Goal: Find specific page/section: Find specific page/section

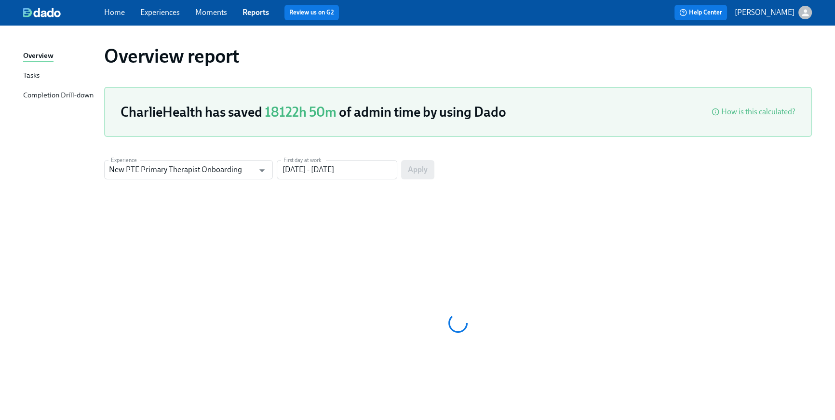
click at [120, 11] on link "Home" at bounding box center [114, 12] width 21 height 9
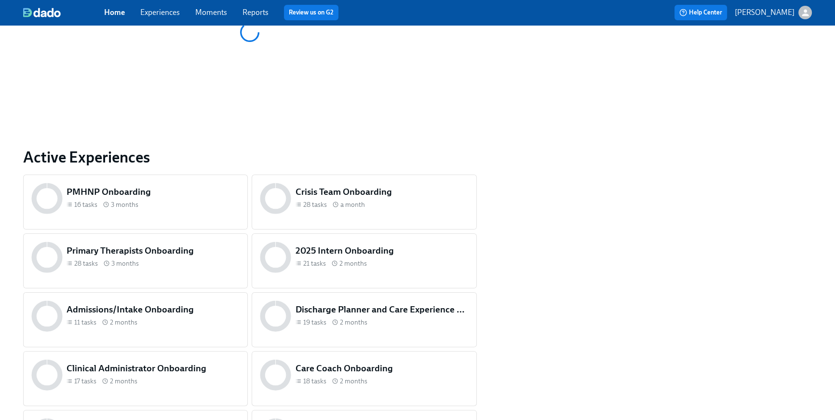
scroll to position [403, 0]
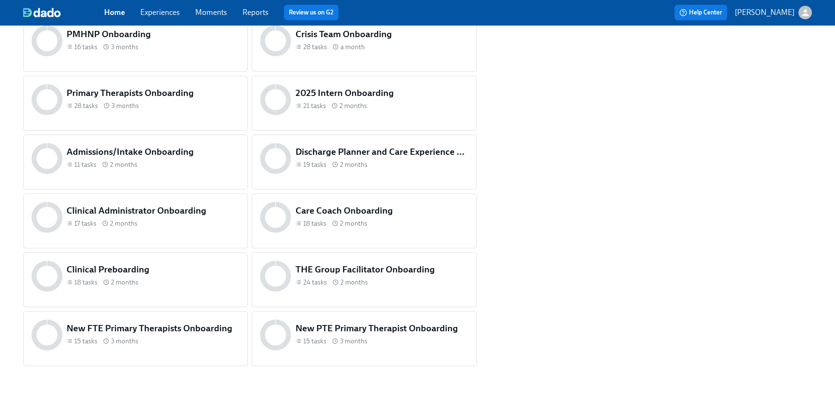
click at [194, 288] on div "Clinical Preboarding 18 tasks 2 months" at bounding box center [153, 275] width 177 height 29
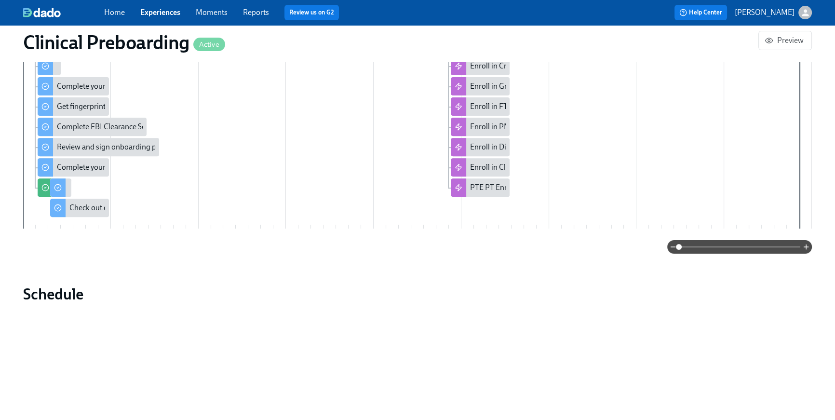
scroll to position [617, 0]
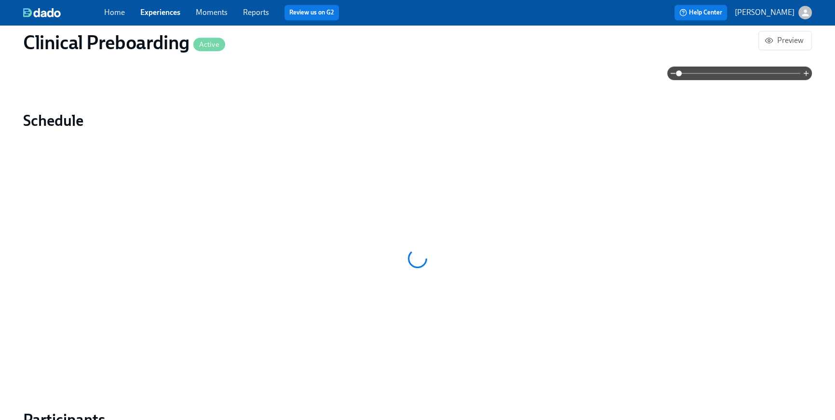
click at [108, 15] on link "Home" at bounding box center [114, 12] width 21 height 9
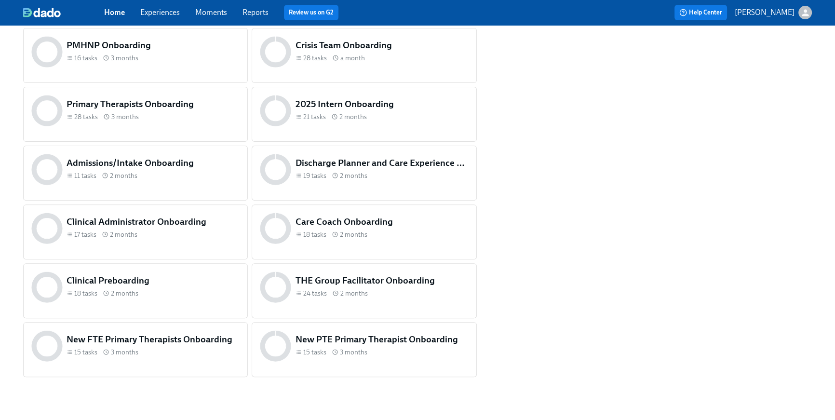
scroll to position [403, 0]
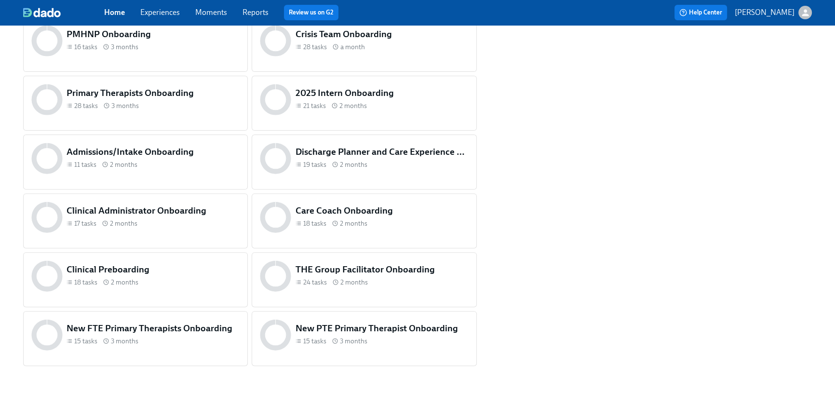
click at [353, 290] on div "THE Group Facilitator Onboarding 24 tasks 2 months" at bounding box center [364, 275] width 212 height 35
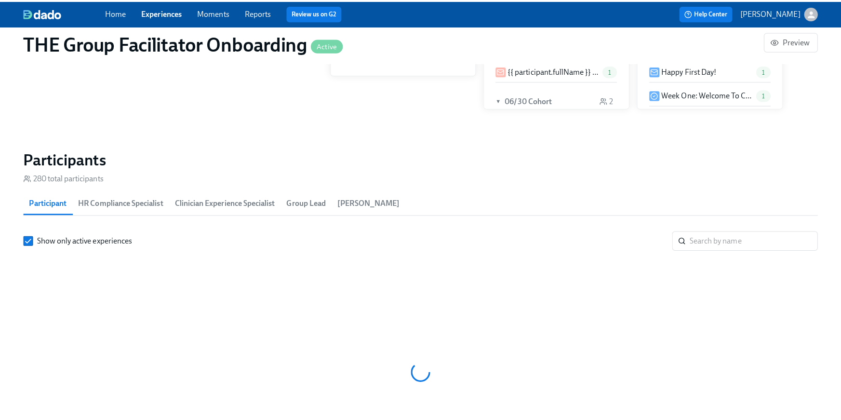
scroll to position [0, 13248]
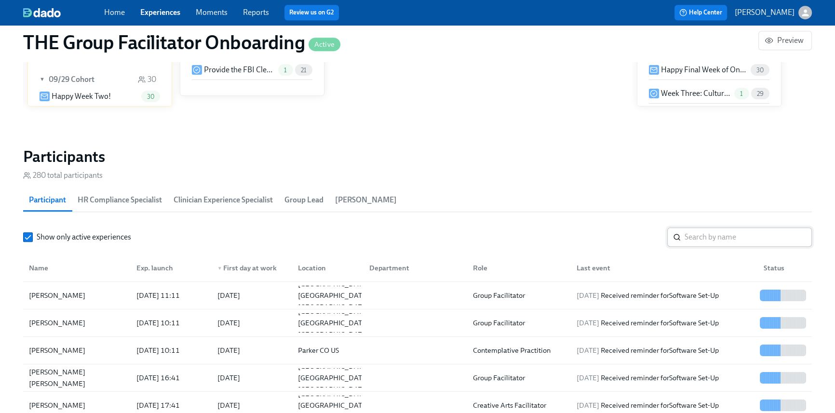
click at [692, 240] on input "search" at bounding box center [747, 237] width 127 height 19
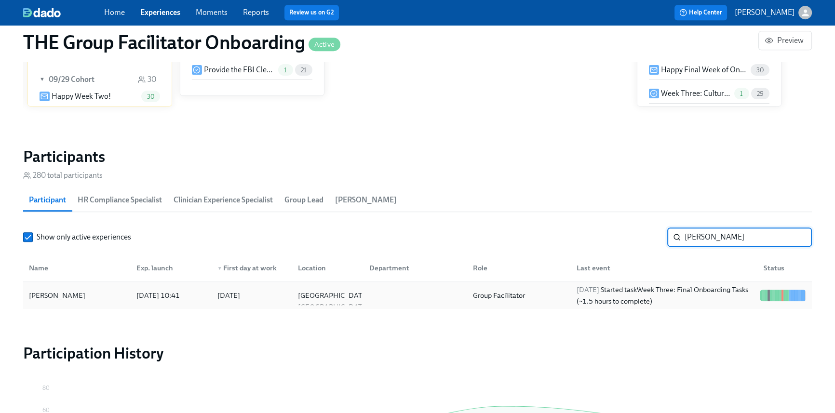
type input "[PERSON_NAME]"
click at [712, 299] on div "[DATE] Started task Week Three: Final Onboarding Tasks (~1.5 hours to complete)" at bounding box center [664, 295] width 183 height 23
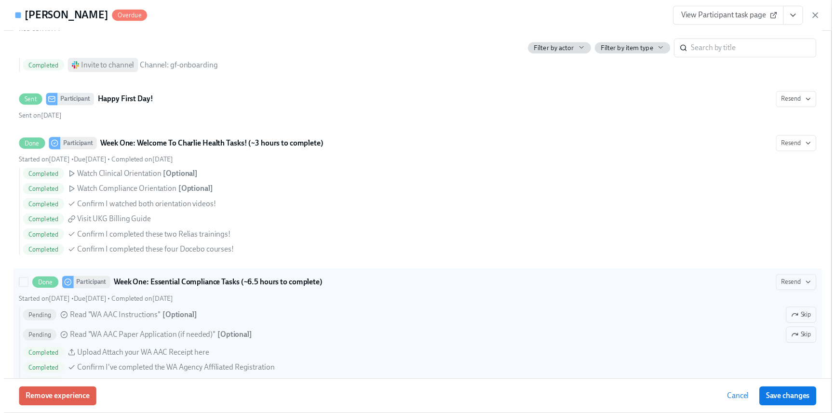
scroll to position [585, 0]
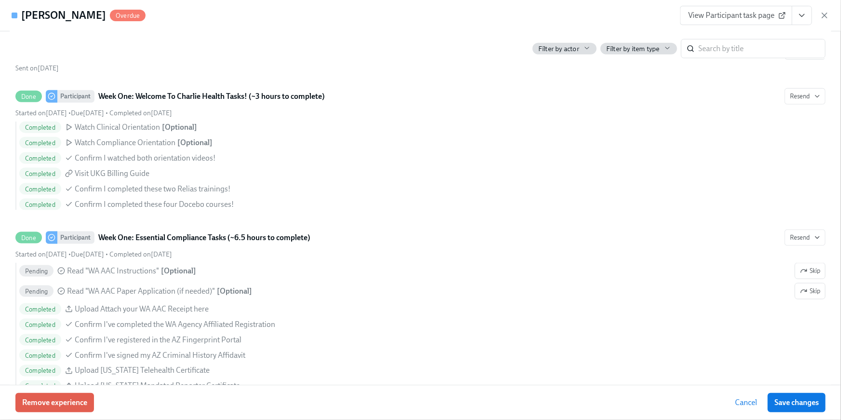
click at [804, 18] on icon "View task page" at bounding box center [802, 16] width 10 height 10
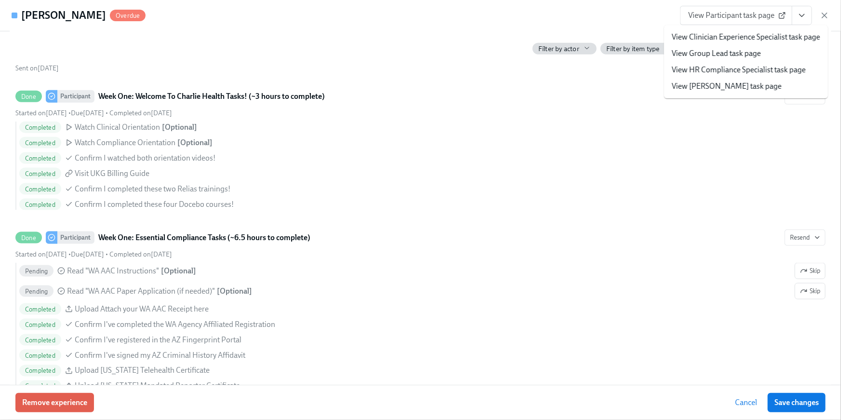
click at [736, 70] on link "View HR Compliance Specialist task page" at bounding box center [739, 70] width 134 height 11
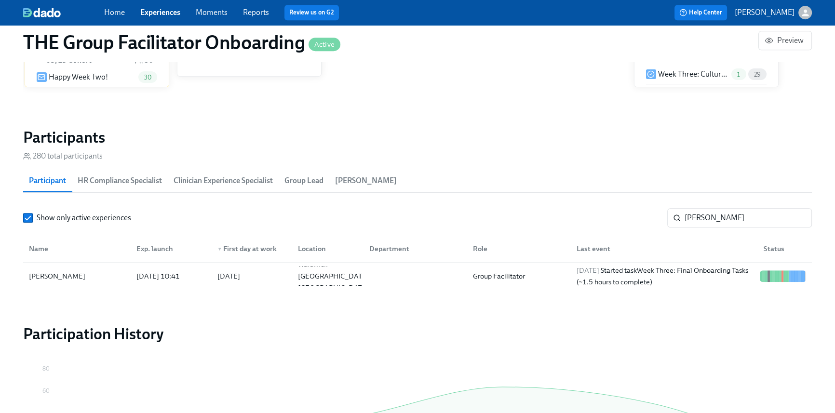
scroll to position [0, 13701]
click at [124, 12] on link "Home" at bounding box center [114, 12] width 21 height 9
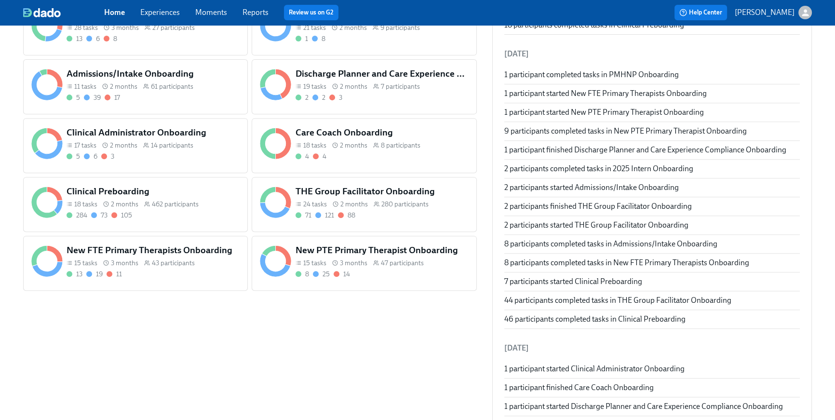
scroll to position [391, 0]
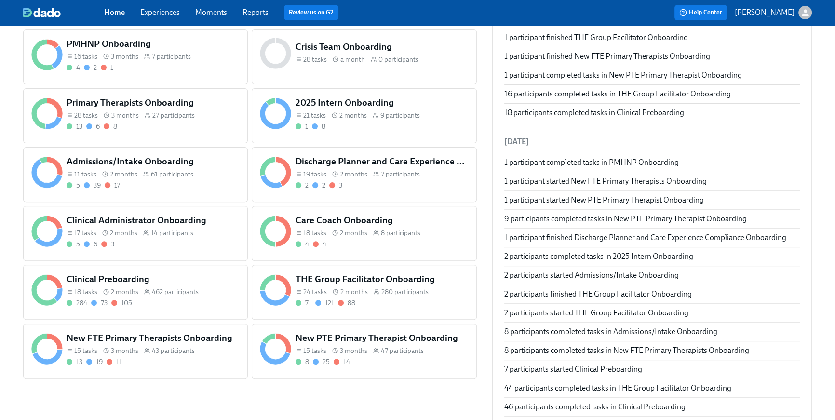
click at [198, 191] on div "Admissions/Intake Onboarding 11 tasks 2 months 61 participants 5 39 17" at bounding box center [135, 174] width 225 height 55
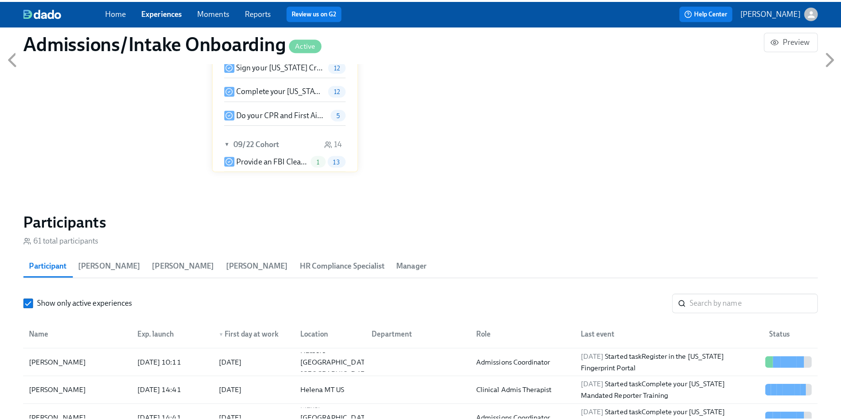
scroll to position [726, 0]
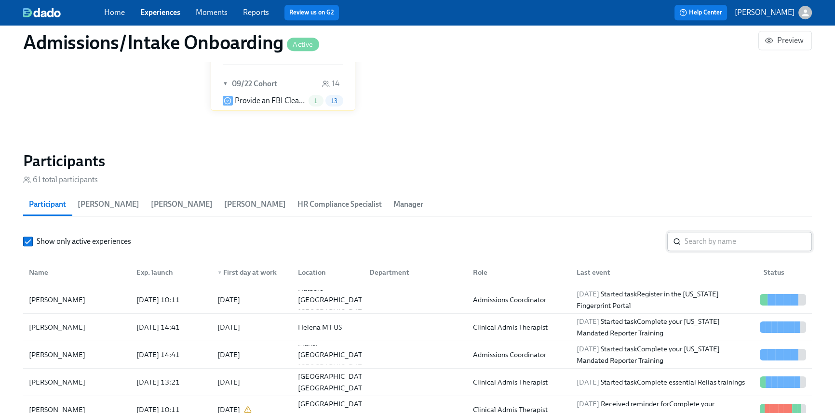
click at [708, 240] on input "search" at bounding box center [747, 241] width 127 height 19
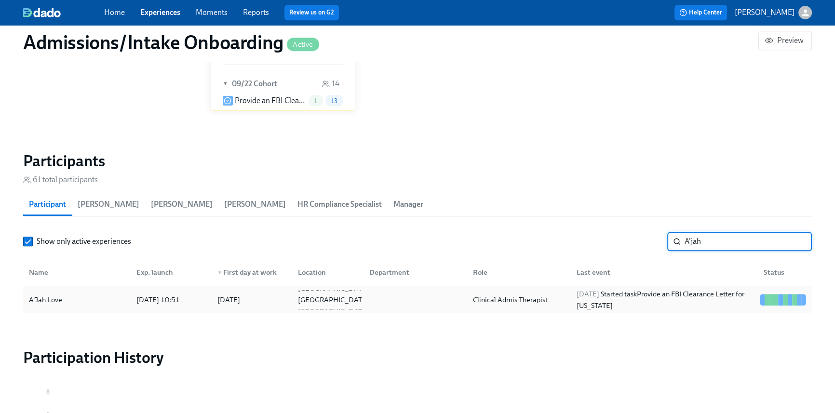
type input "A'jah"
click at [699, 294] on div "[DATE] Started task Provide an FBI Clearance Letter for [US_STATE]" at bounding box center [664, 299] width 183 height 23
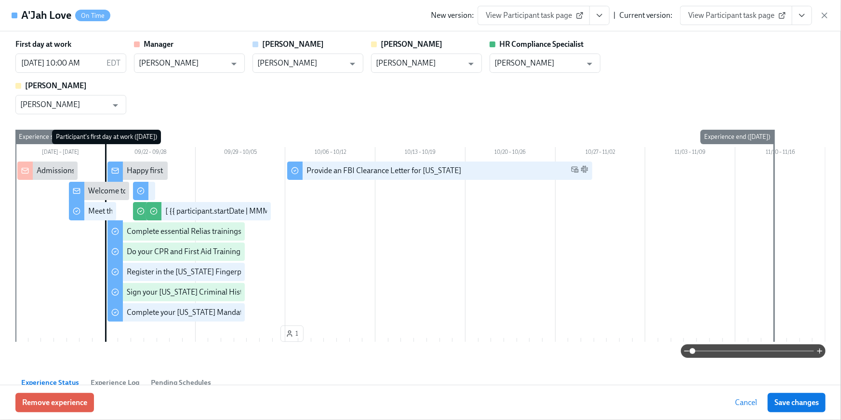
drag, startPoint x: 804, startPoint y: 15, endPoint x: 802, endPoint y: 24, distance: 8.4
click at [803, 16] on icon "View task page" at bounding box center [802, 16] width 10 height 10
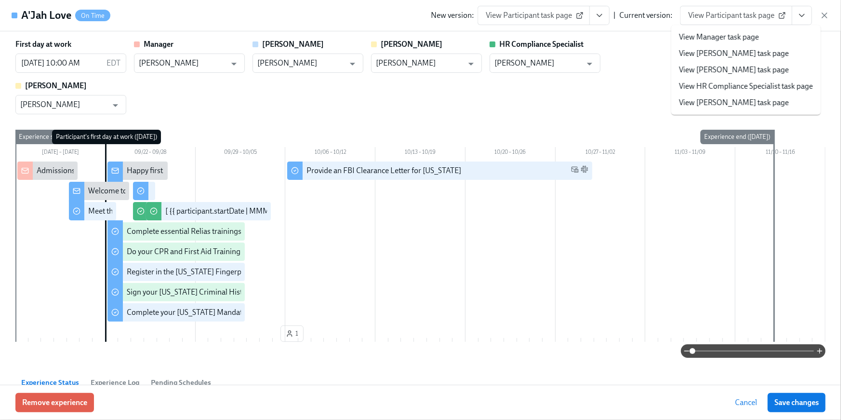
click at [751, 83] on link "View HR Compliance Specialist task page" at bounding box center [746, 86] width 134 height 11
